Goal: Navigation & Orientation: Find specific page/section

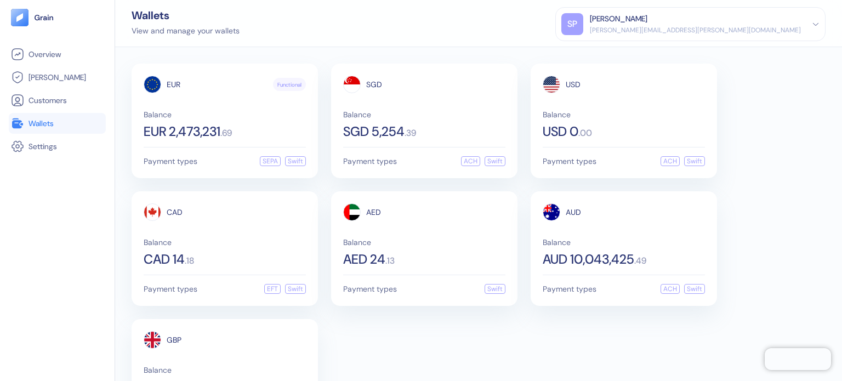
click at [579, 230] on div "AUD Balance AUD 10,043,425 . 49" at bounding box center [624, 234] width 162 height 63
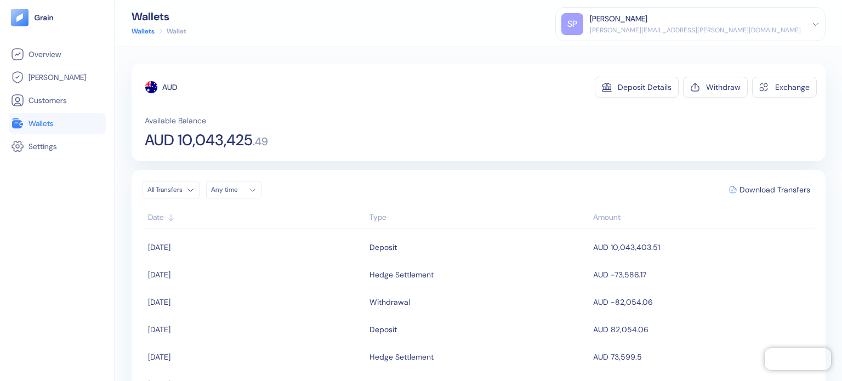
click at [41, 122] on span "Wallets" at bounding box center [41, 123] width 25 height 11
